Goal: Task Accomplishment & Management: Manage account settings

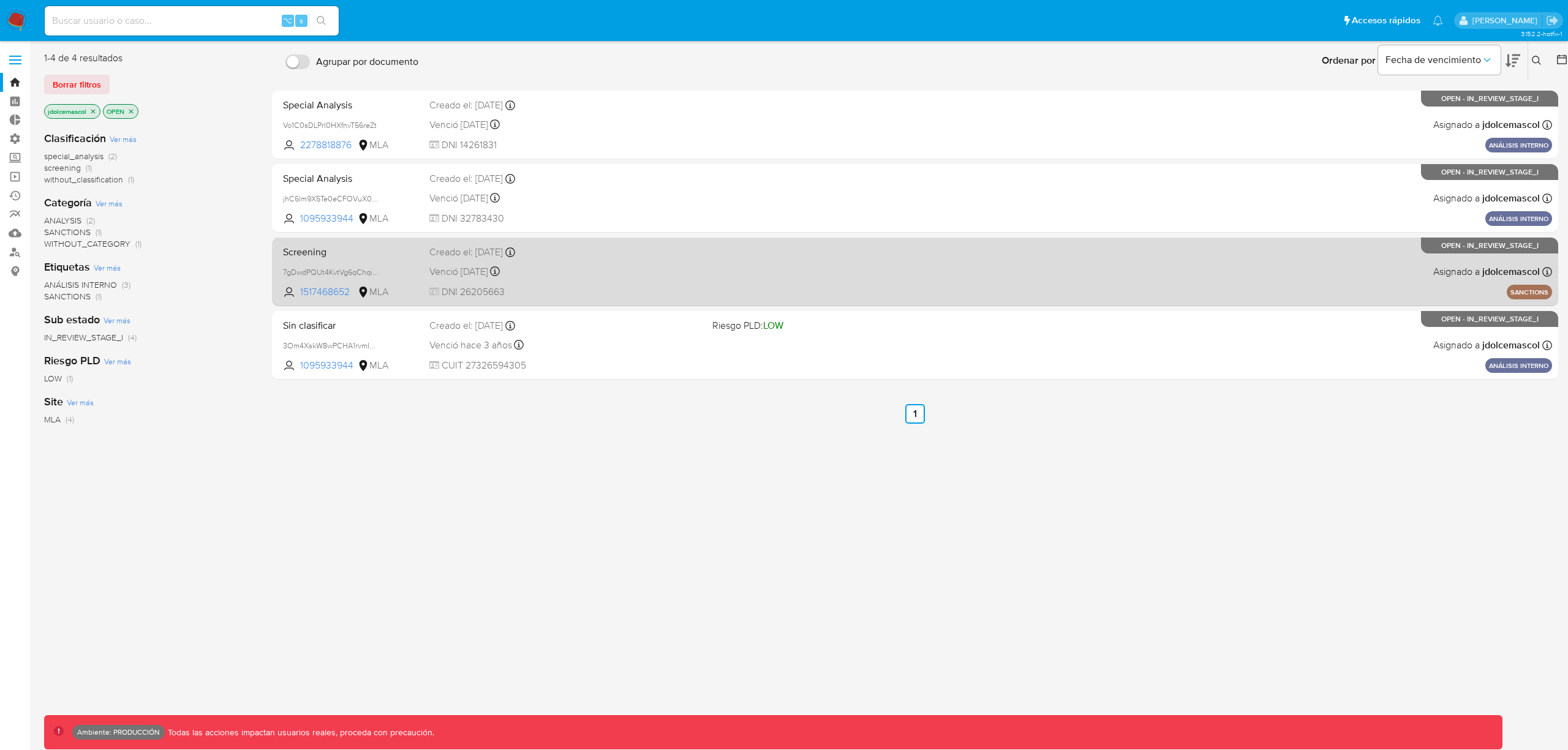
click at [814, 255] on div "Screening 7gDwdPQUt4KvtVg6qChqiWKa 1517468652 MLA Creado el: 10/05/2024 Creado …" at bounding box center [915, 272] width 1274 height 62
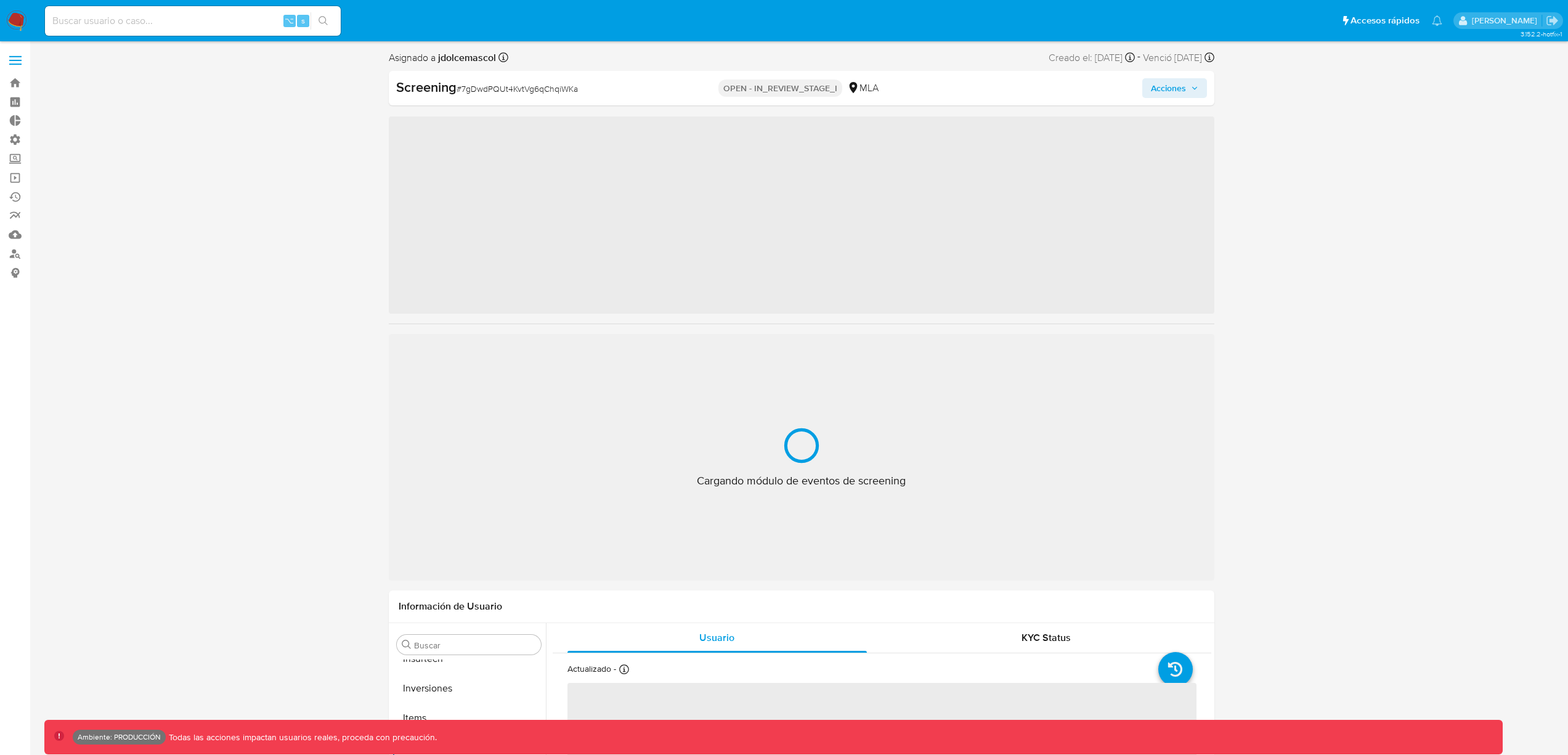
scroll to position [550, 0]
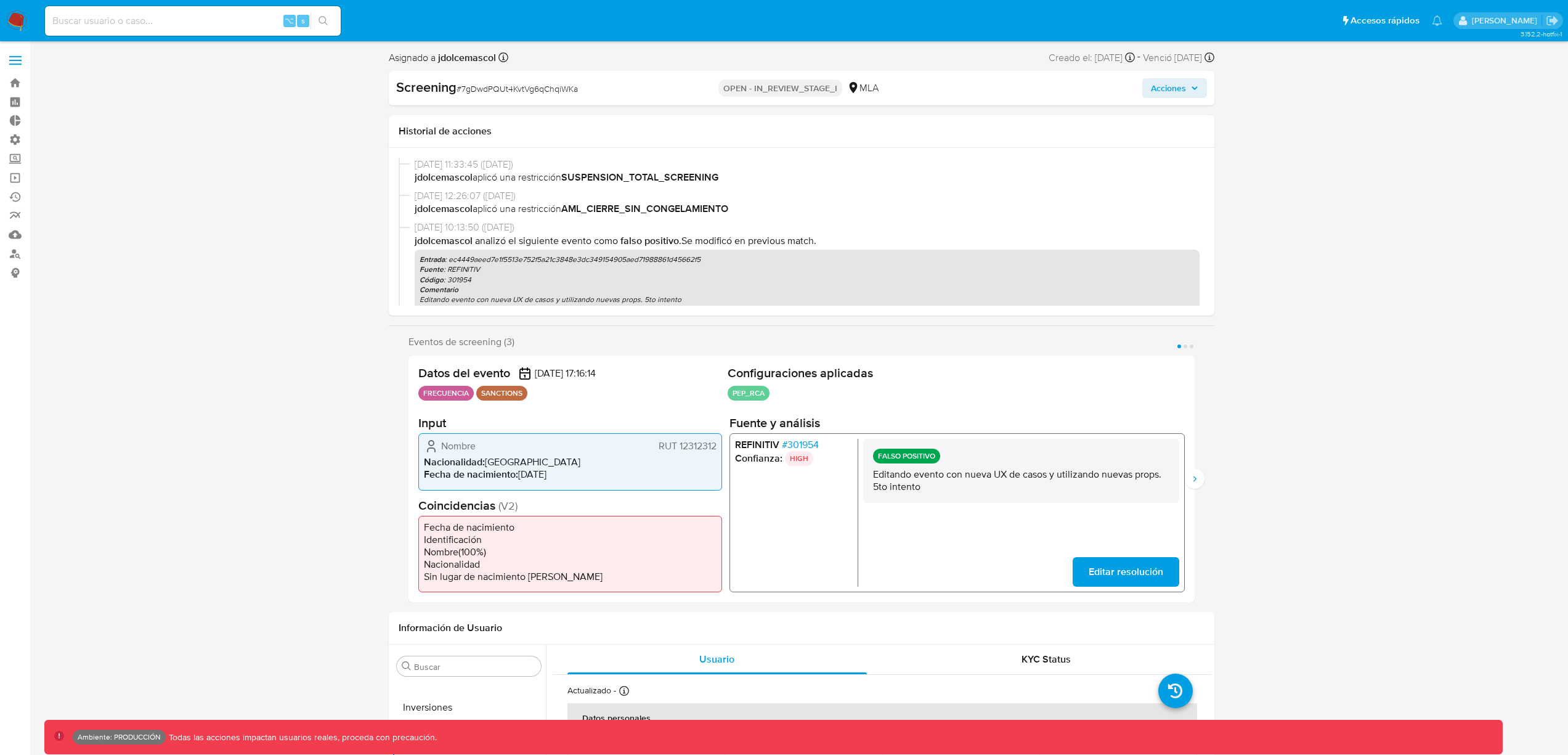
select select "10"
drag, startPoint x: 818, startPoint y: 424, endPoint x: 664, endPoint y: 483, distance: 164.9
click at [728, 422] on div "Datos del evento 21/01/2025 17:16:14 FRECUENCIA SANCTIONS Configuraciones aplic…" at bounding box center [801, 479] width 786 height 247
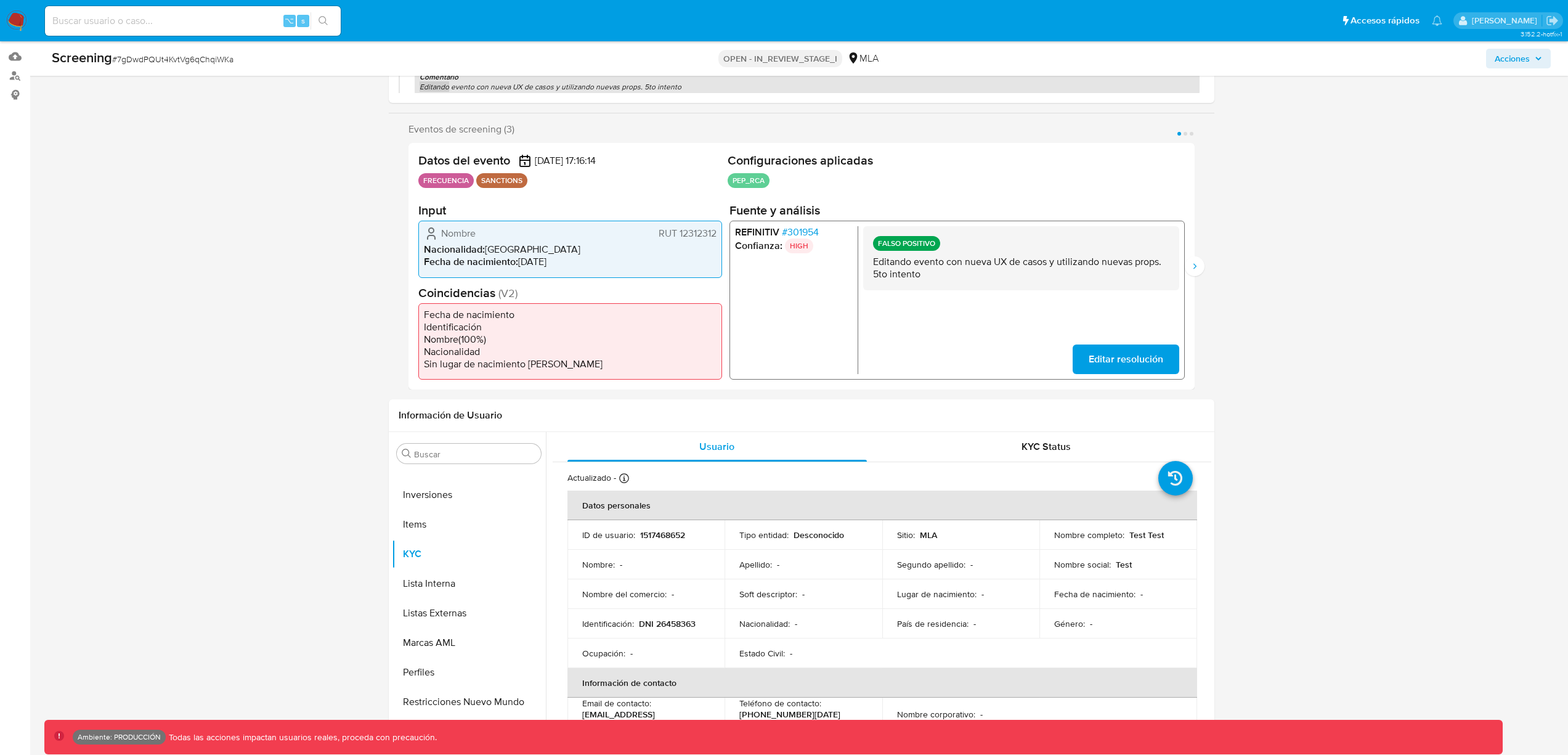
scroll to position [239, 0]
